Goal: Information Seeking & Learning: Learn about a topic

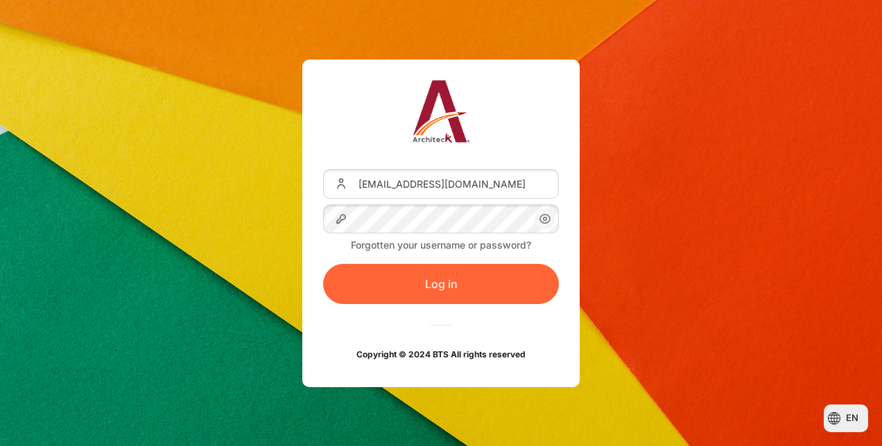
click at [453, 275] on button "Log in" at bounding box center [441, 284] width 236 height 40
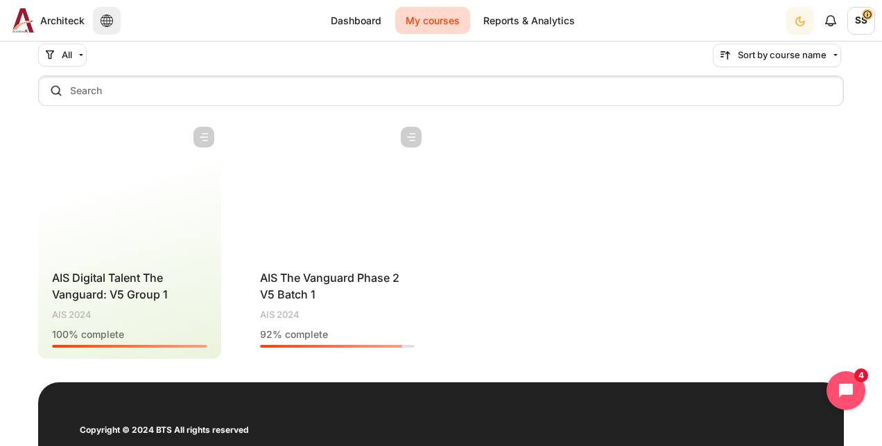
scroll to position [139, 0]
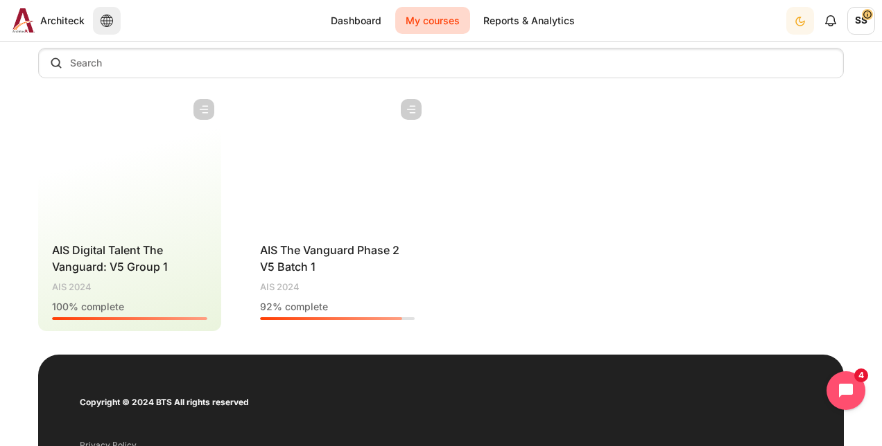
click at [338, 159] on figure "Content" at bounding box center [337, 161] width 183 height 139
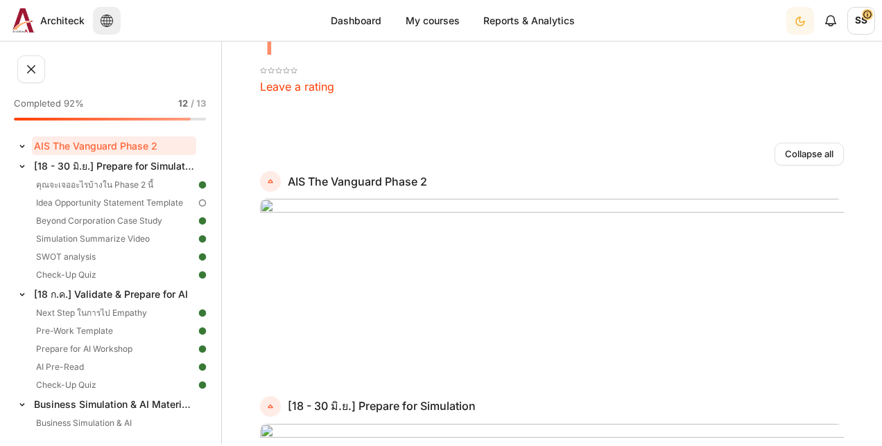
scroll to position [139, 0]
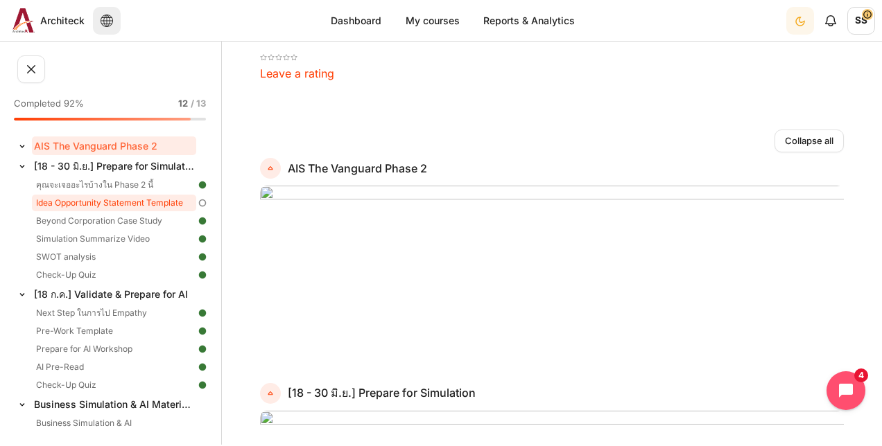
click at [115, 198] on link "Idea Opportunity Statement Template" at bounding box center [114, 203] width 164 height 17
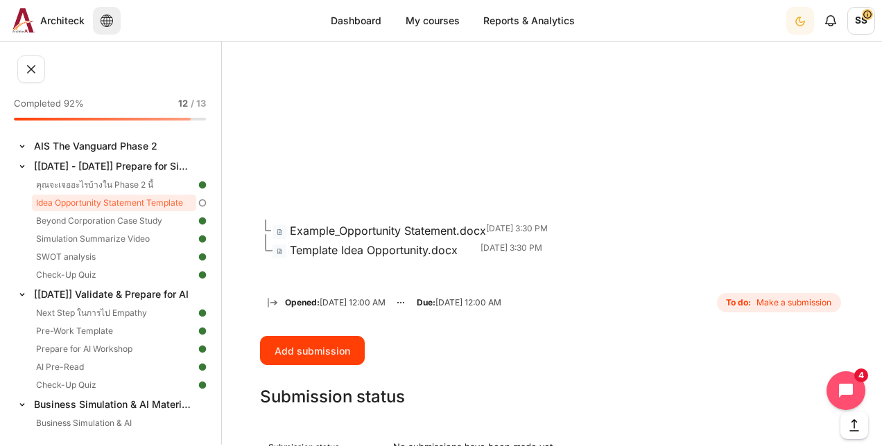
scroll to position [1178, 0]
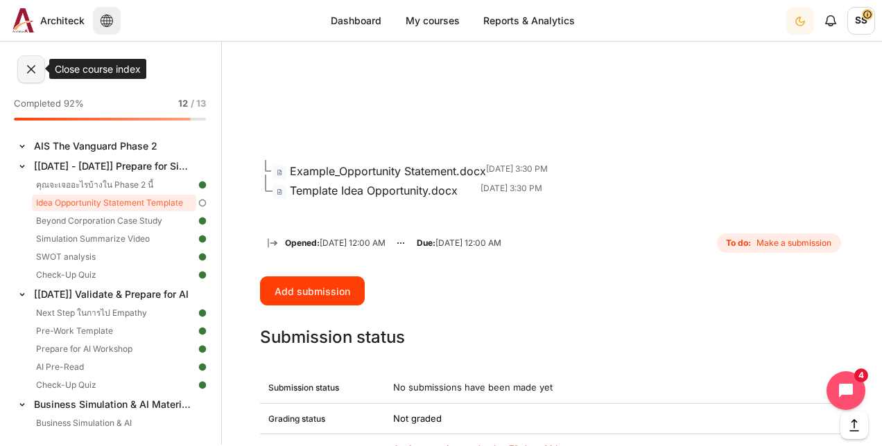
click at [26, 64] on button at bounding box center [31, 69] width 28 height 28
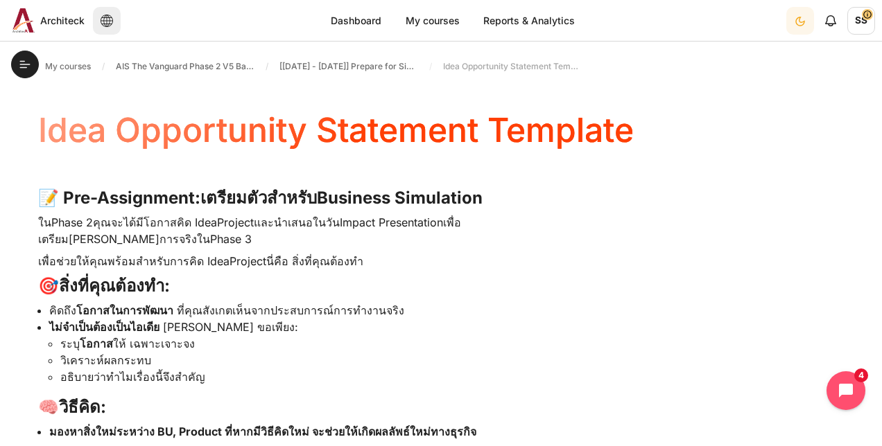
scroll to position [0, 0]
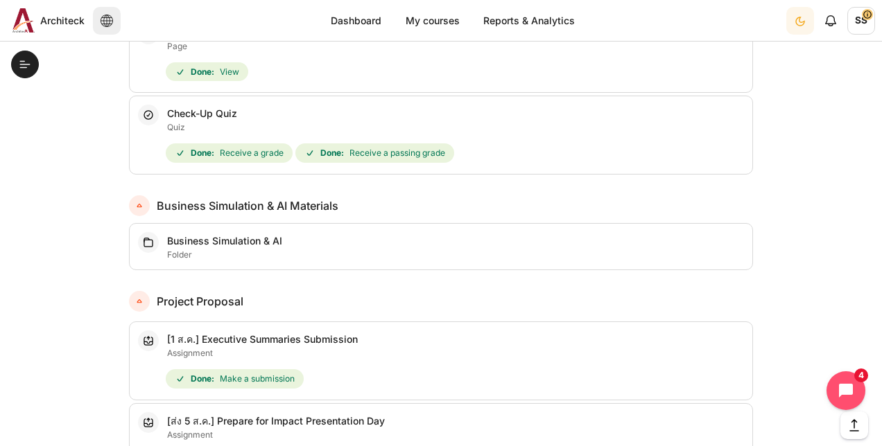
scroll to position [1646, 0]
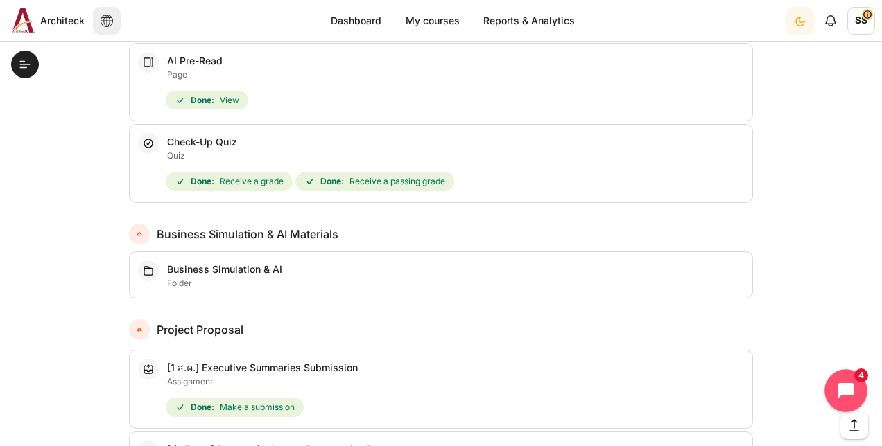
click at [852, 388] on icon "Open chat widget" at bounding box center [853, 391] width 21 height 21
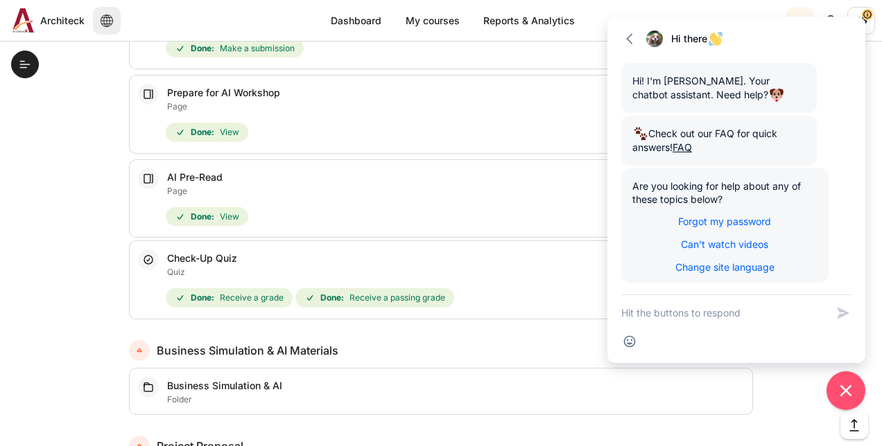
scroll to position [1368, 0]
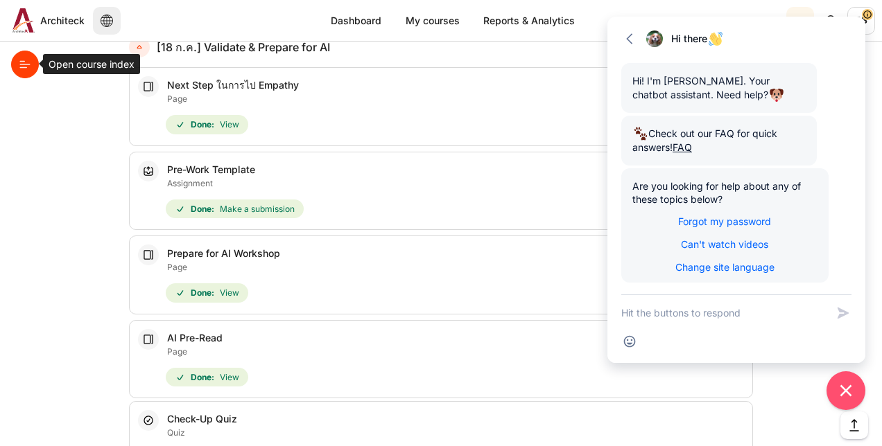
click at [28, 69] on icon at bounding box center [25, 64] width 12 height 12
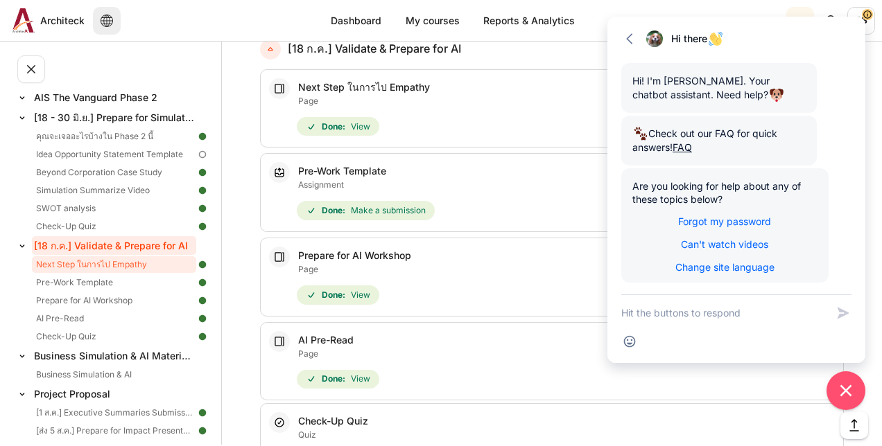
scroll to position [55, 0]
